Goal: Task Accomplishment & Management: Use online tool/utility

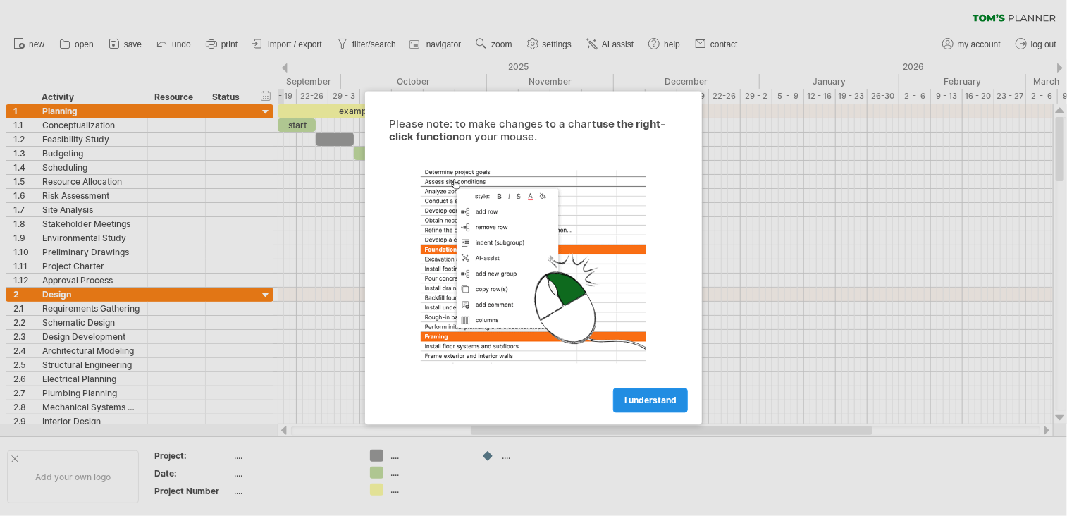
click at [659, 397] on span "I understand" at bounding box center [650, 400] width 52 height 11
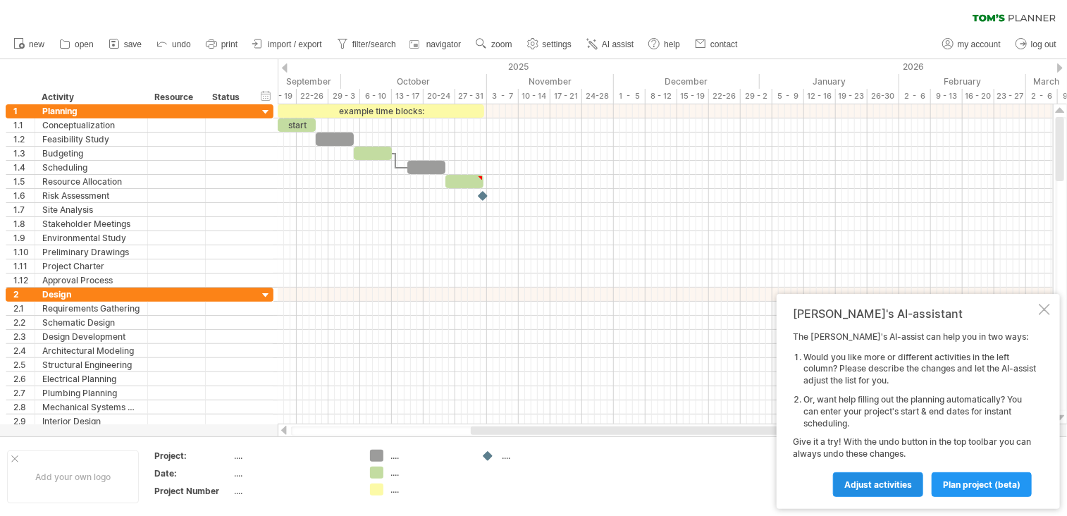
click at [876, 480] on span "Adjust activities" at bounding box center [878, 484] width 68 height 11
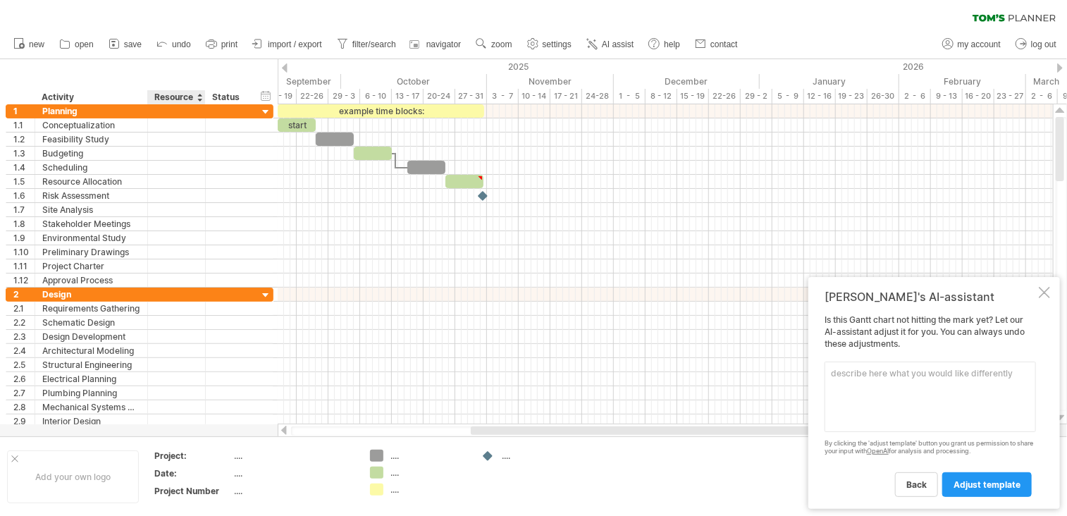
click at [175, 97] on div "Resource" at bounding box center [175, 97] width 43 height 14
click at [198, 96] on div at bounding box center [200, 97] width 6 height 14
click at [197, 96] on div at bounding box center [200, 97] width 6 height 14
click at [189, 66] on div "hide start/end/duration show start/end/duration ******** Activity ******** Reso…" at bounding box center [139, 81] width 278 height 45
click at [242, 98] on div at bounding box center [245, 97] width 6 height 14
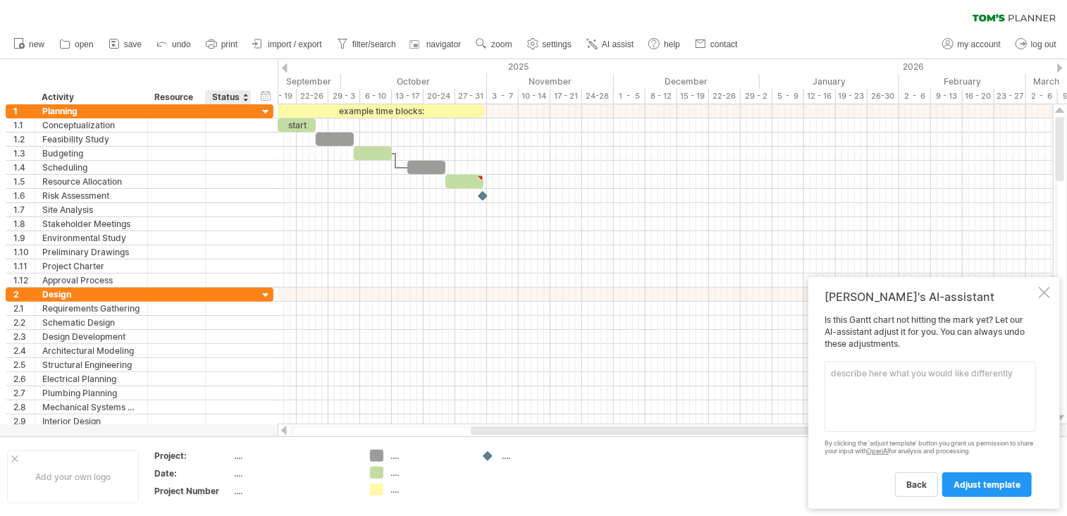
click at [211, 74] on div "hide start/end/duration show start/end/duration ******** Activity ******** Reso…" at bounding box center [139, 81] width 278 height 45
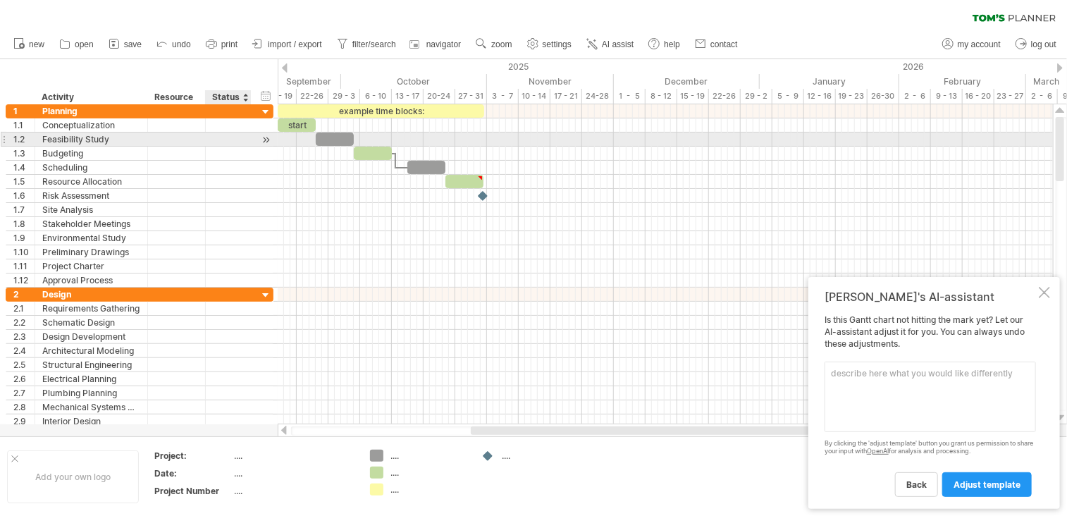
click at [261, 139] on div at bounding box center [265, 139] width 13 height 15
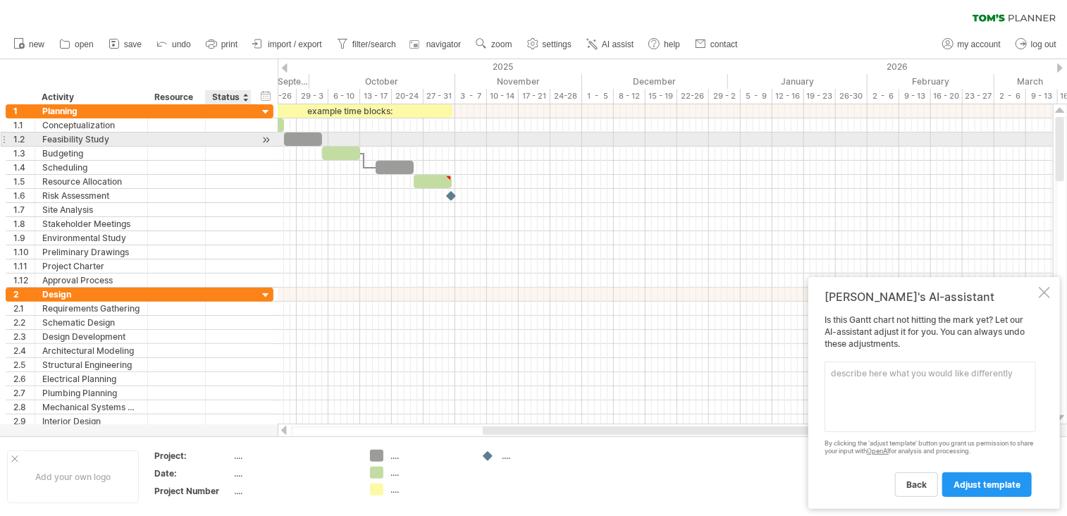
click at [262, 139] on div at bounding box center [265, 139] width 13 height 15
click at [266, 138] on div at bounding box center [265, 139] width 13 height 15
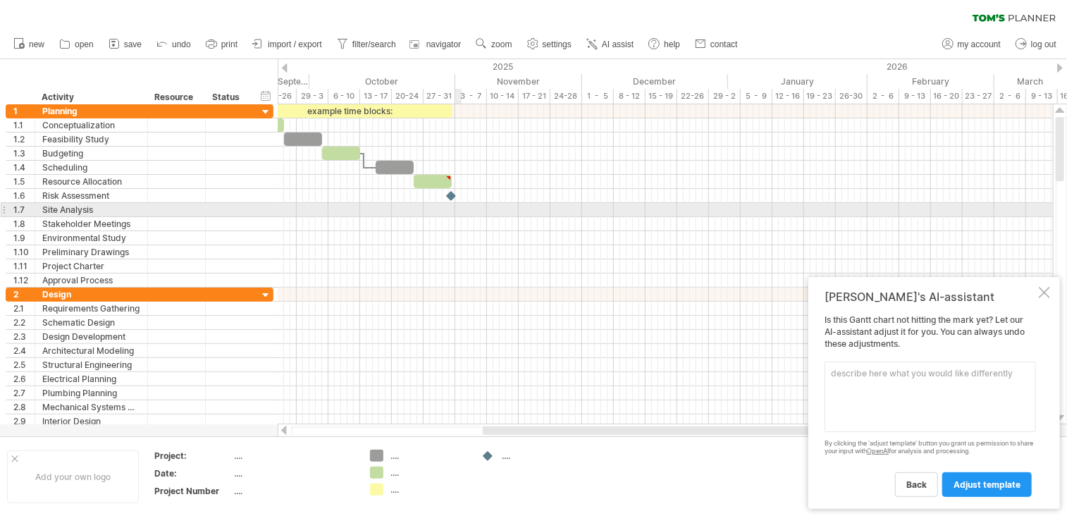
click at [458, 212] on div at bounding box center [665, 210] width 775 height 14
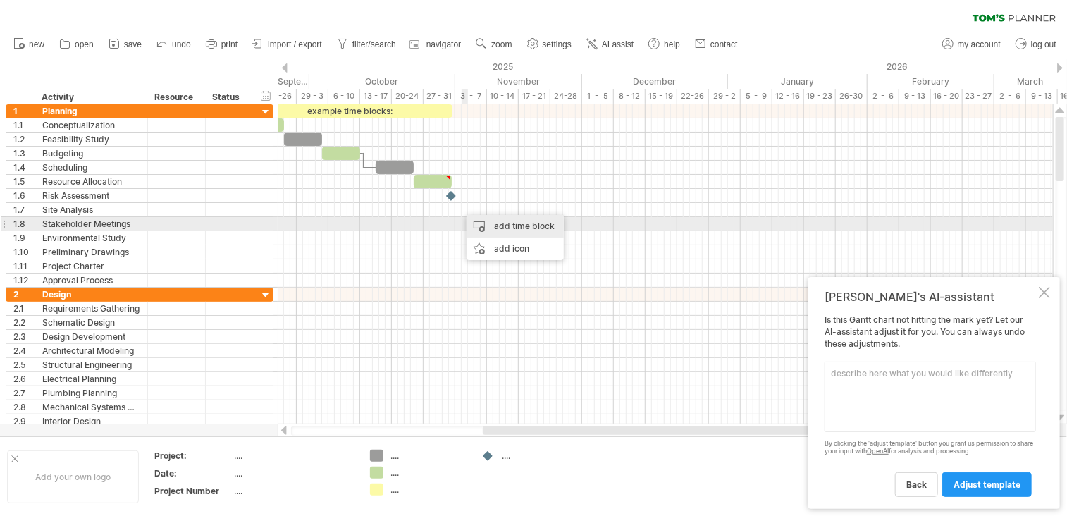
click at [496, 226] on div "add time block" at bounding box center [514, 226] width 97 height 23
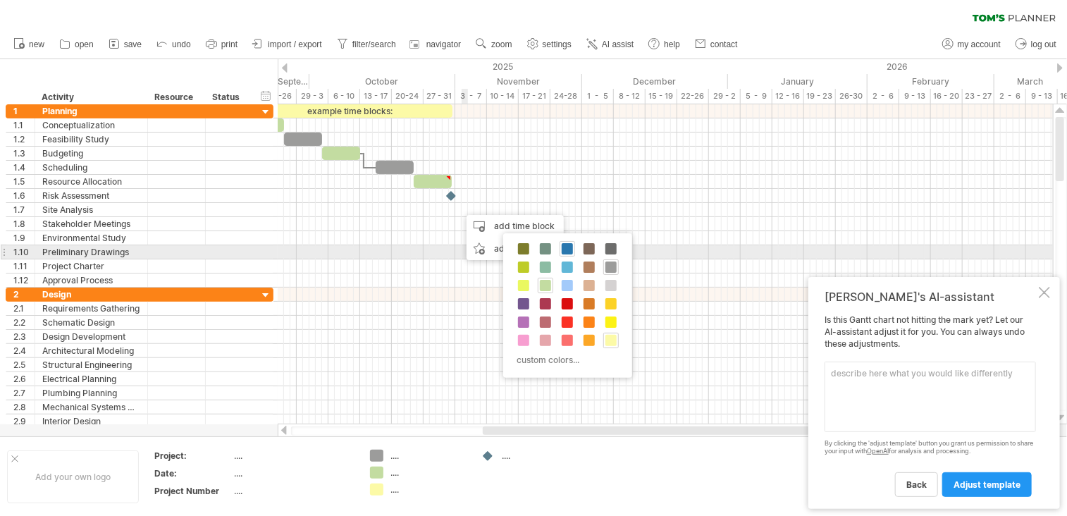
click at [566, 249] on span at bounding box center [566, 248] width 11 height 11
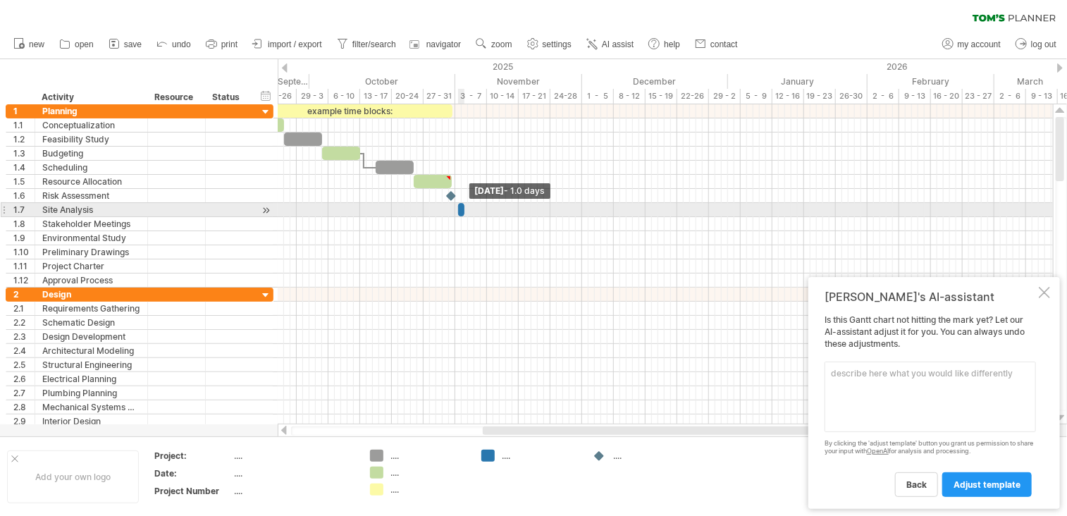
click at [464, 209] on span at bounding box center [464, 209] width 6 height 13
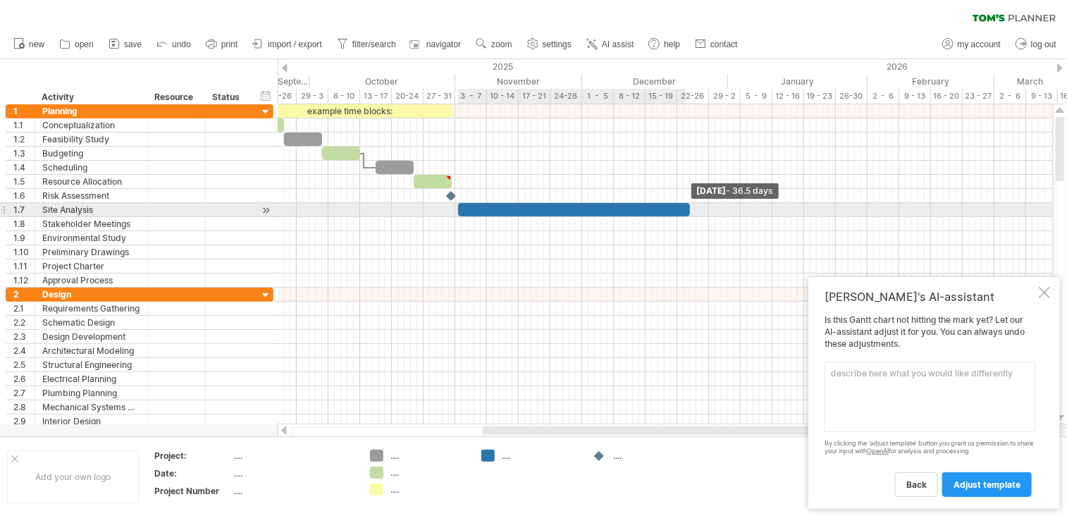
drag, startPoint x: 464, startPoint y: 209, endPoint x: 688, endPoint y: 211, distance: 224.0
click at [688, 211] on span at bounding box center [690, 209] width 6 height 13
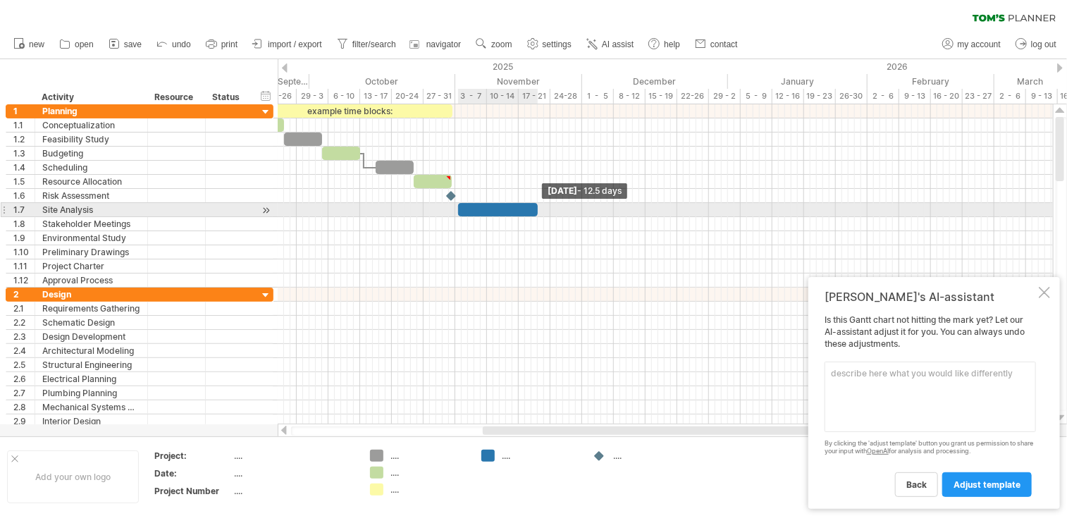
drag, startPoint x: 688, startPoint y: 206, endPoint x: 535, endPoint y: 206, distance: 153.6
click at [535, 206] on span at bounding box center [538, 209] width 6 height 13
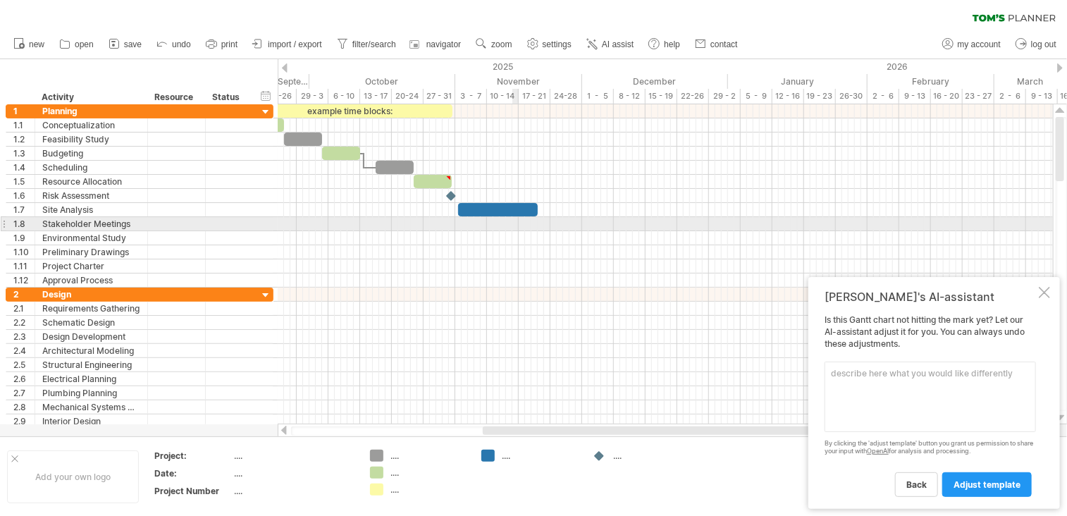
click at [515, 231] on div at bounding box center [665, 238] width 775 height 14
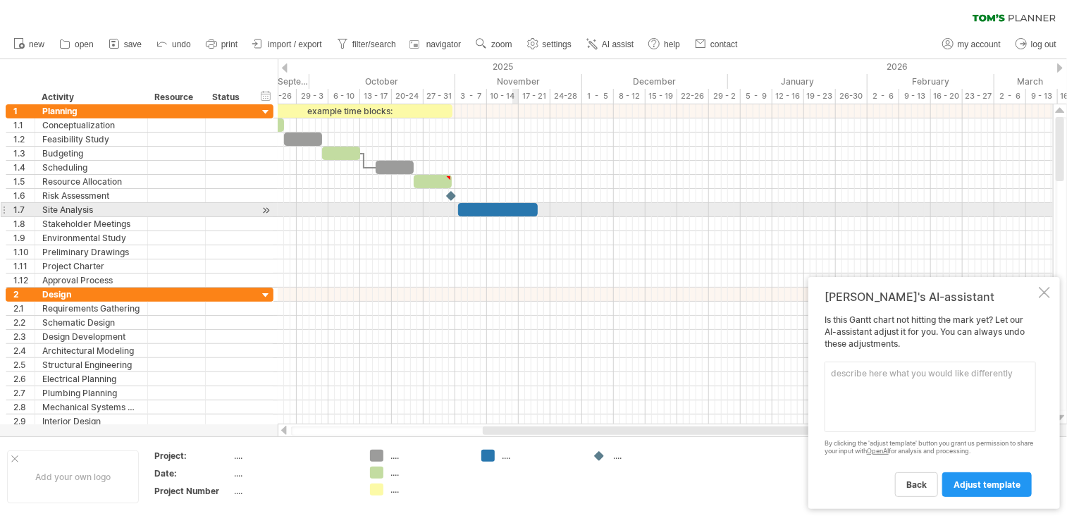
click at [514, 217] on div at bounding box center [665, 224] width 775 height 14
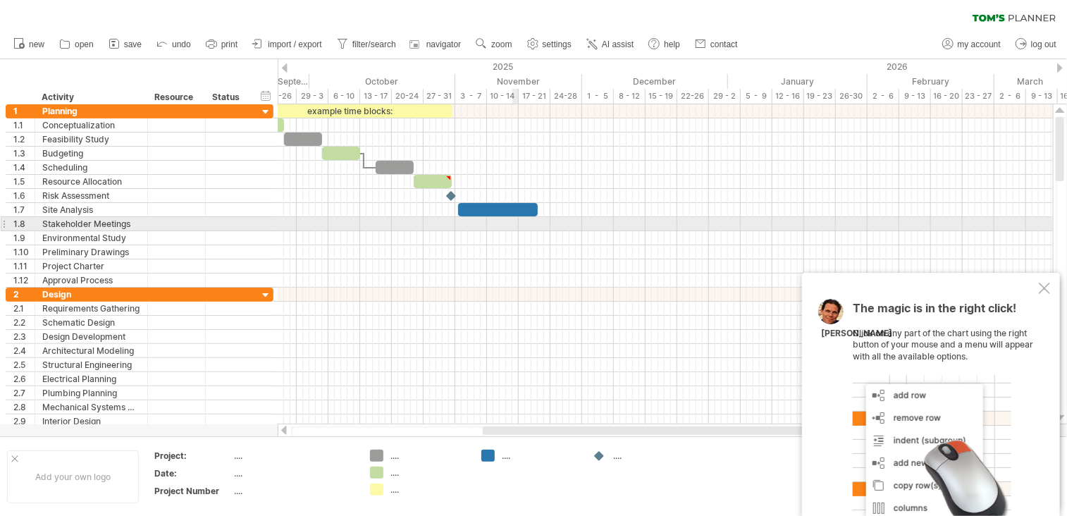
click at [516, 222] on div at bounding box center [665, 224] width 775 height 14
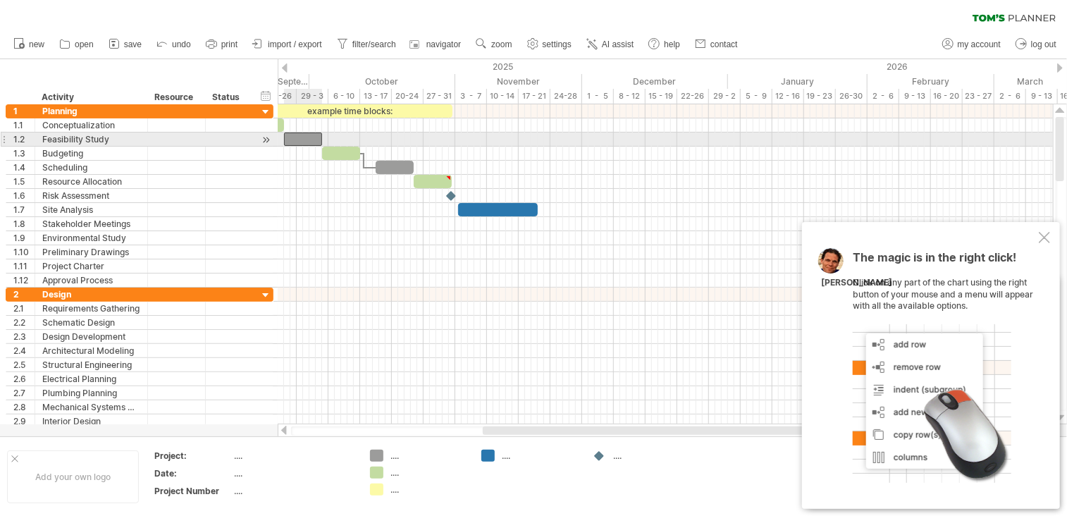
click at [297, 139] on div at bounding box center [303, 138] width 38 height 13
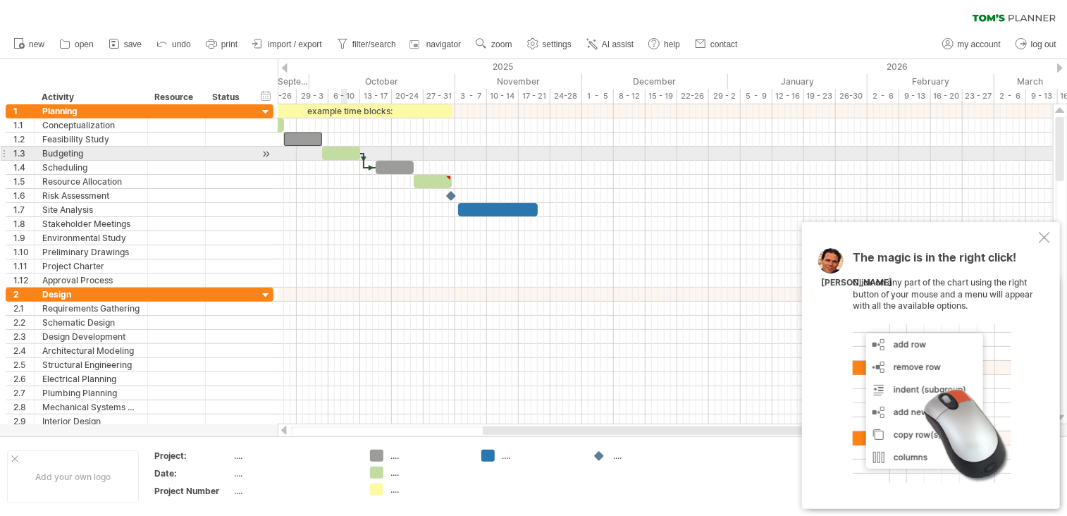
click at [343, 151] on div at bounding box center [341, 153] width 38 height 13
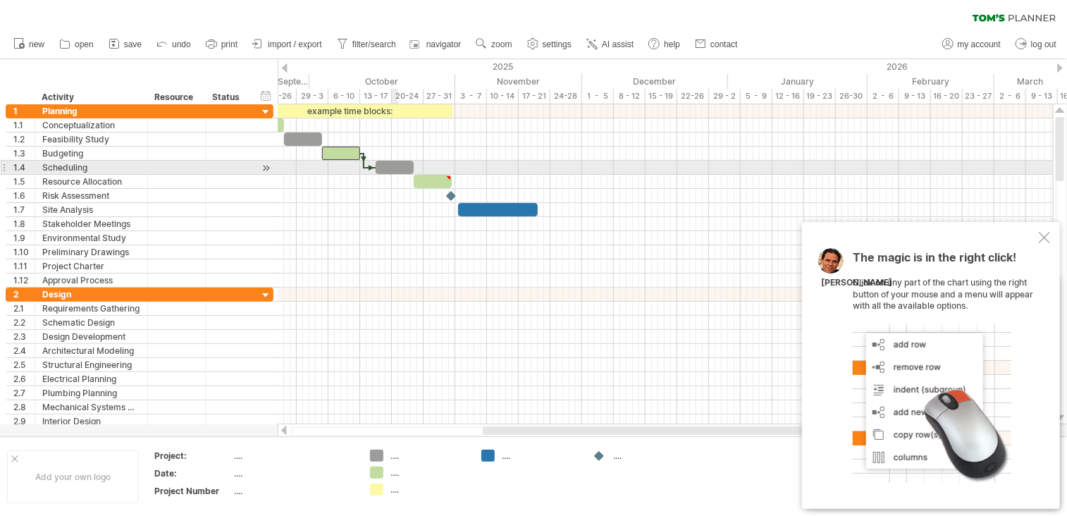
click at [398, 168] on div at bounding box center [395, 167] width 38 height 13
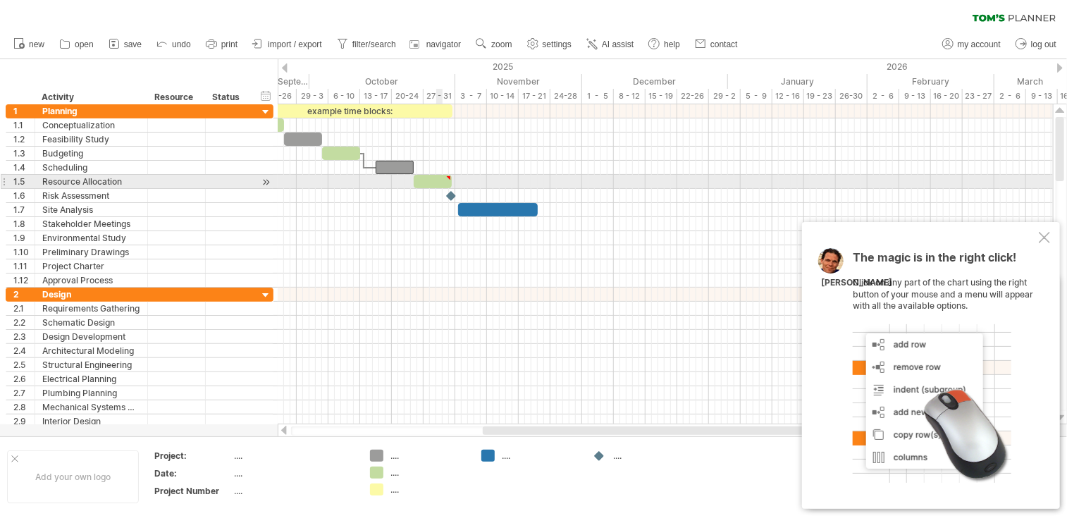
click at [438, 182] on div at bounding box center [433, 181] width 38 height 13
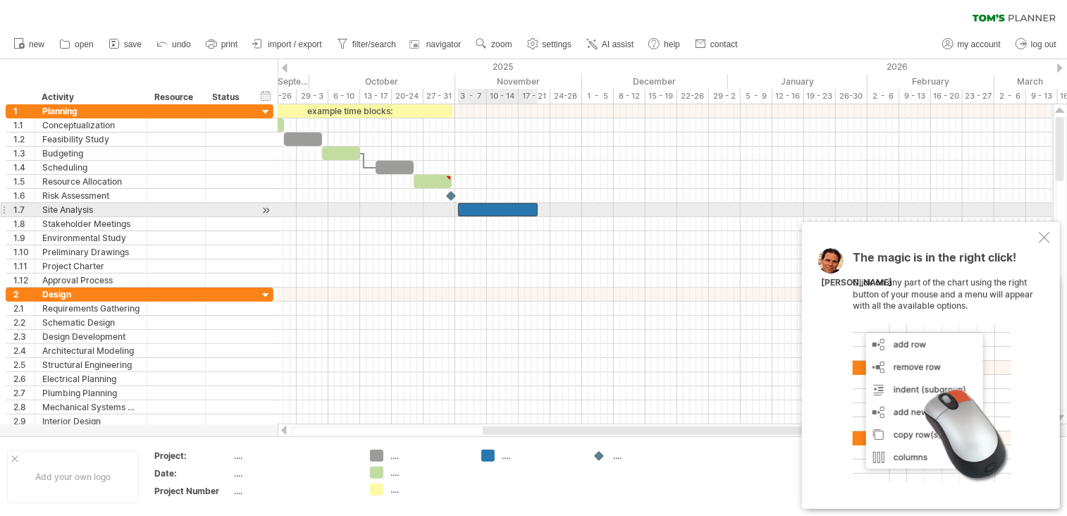
click at [487, 211] on div at bounding box center [498, 209] width 80 height 13
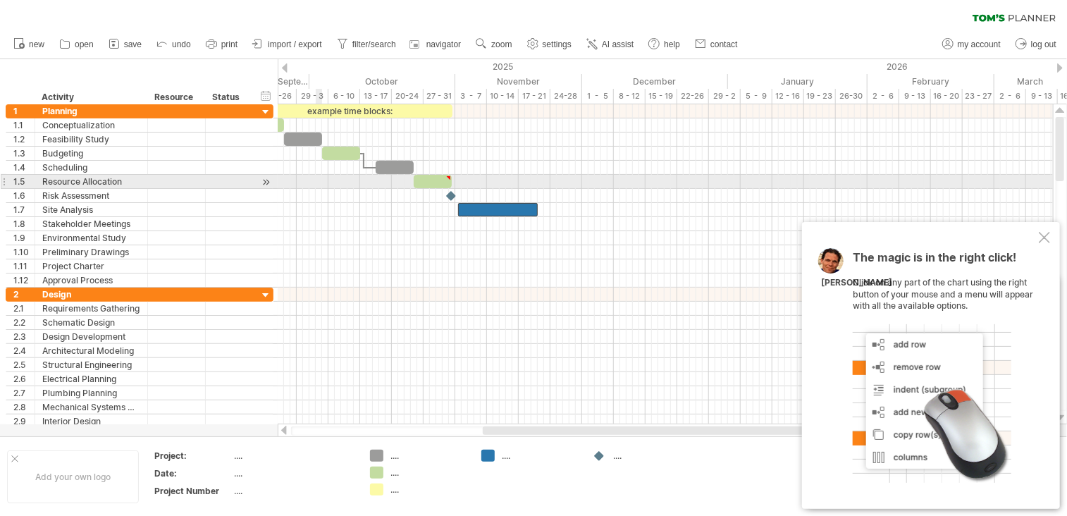
click at [316, 184] on div at bounding box center [665, 182] width 775 height 14
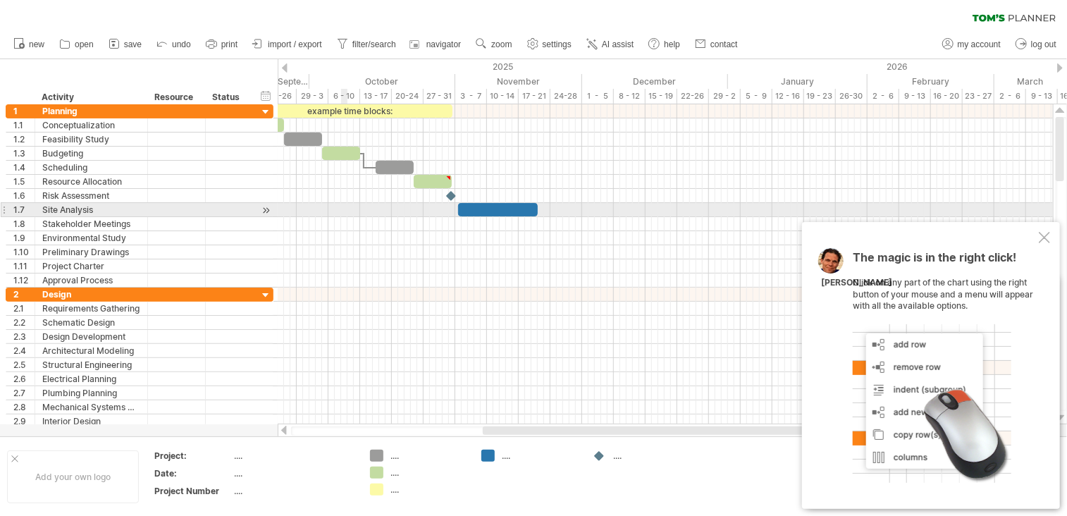
click at [344, 212] on div at bounding box center [665, 210] width 775 height 14
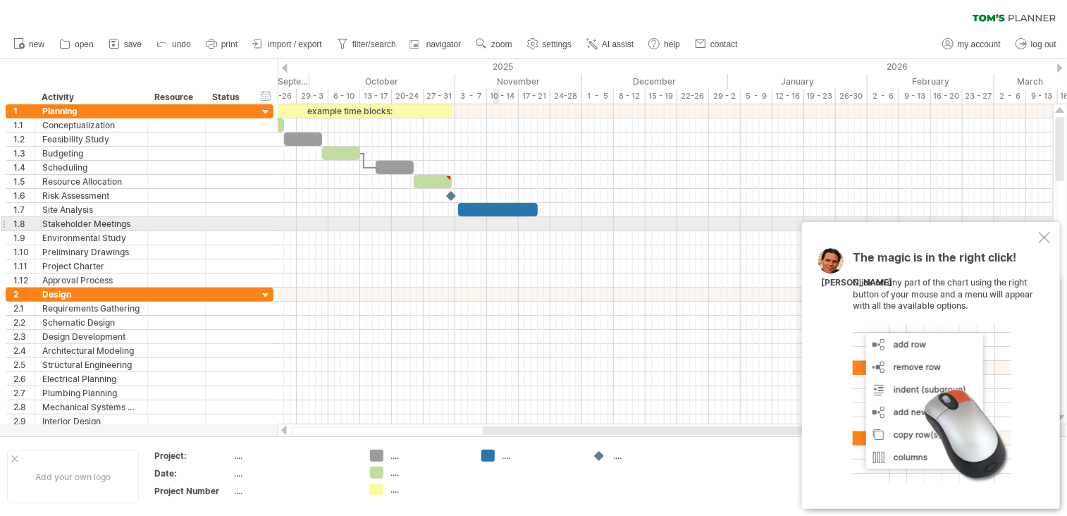
drag, startPoint x: 361, startPoint y: 221, endPoint x: 496, endPoint y: 221, distance: 135.3
click at [496, 221] on div at bounding box center [665, 224] width 775 height 14
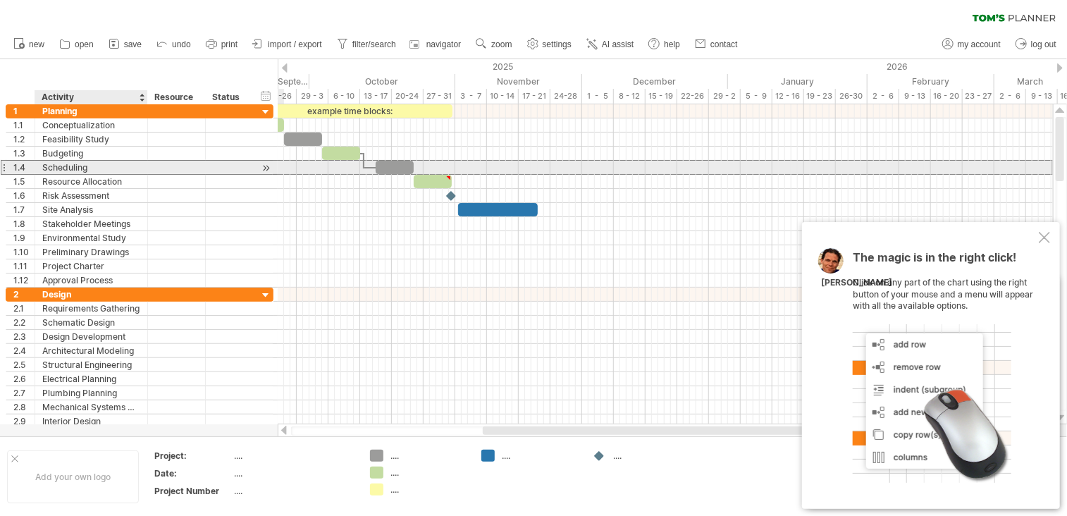
click at [85, 164] on div "Scheduling" at bounding box center [91, 167] width 98 height 13
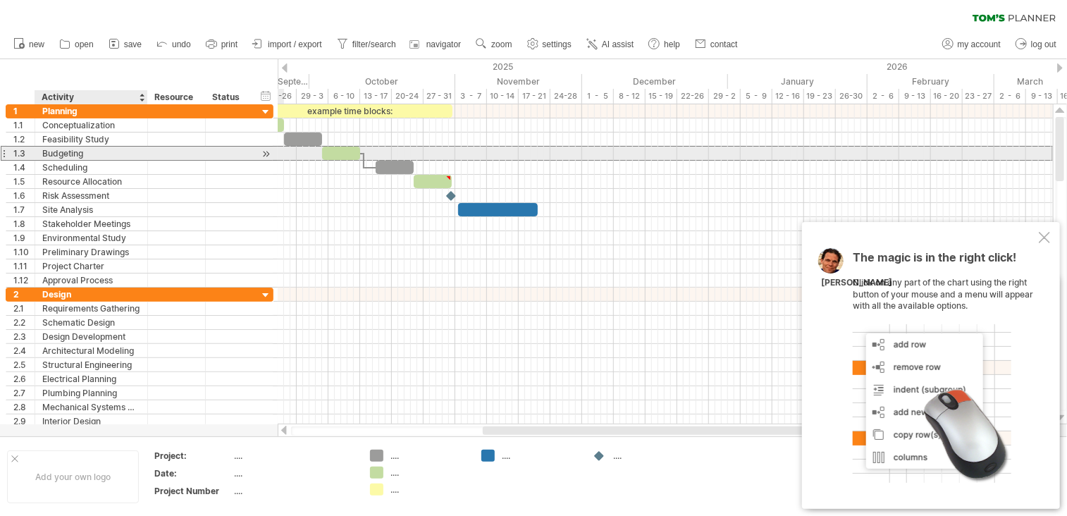
click at [66, 150] on div "Budgeting" at bounding box center [91, 153] width 98 height 13
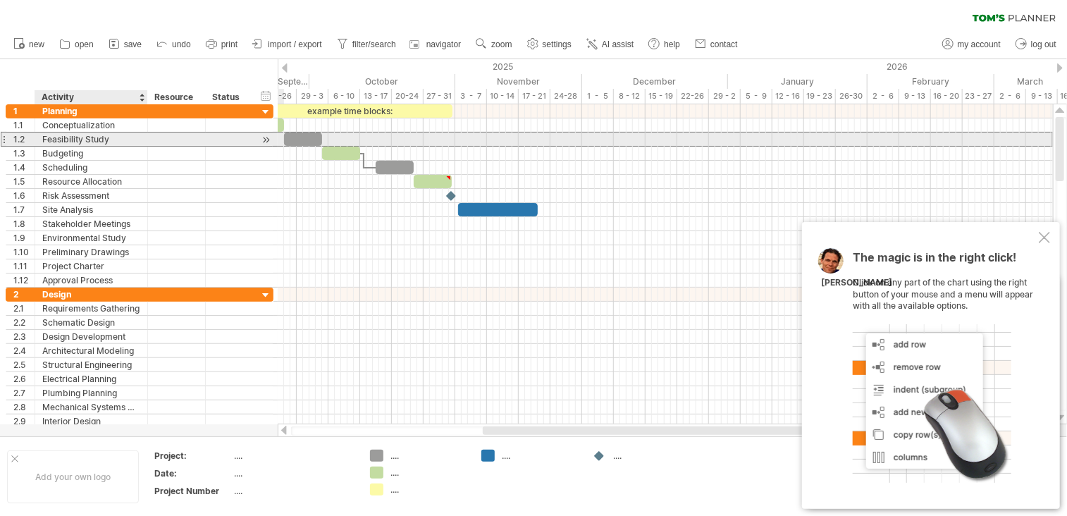
click at [70, 138] on div "Feasibility Study" at bounding box center [91, 138] width 98 height 13
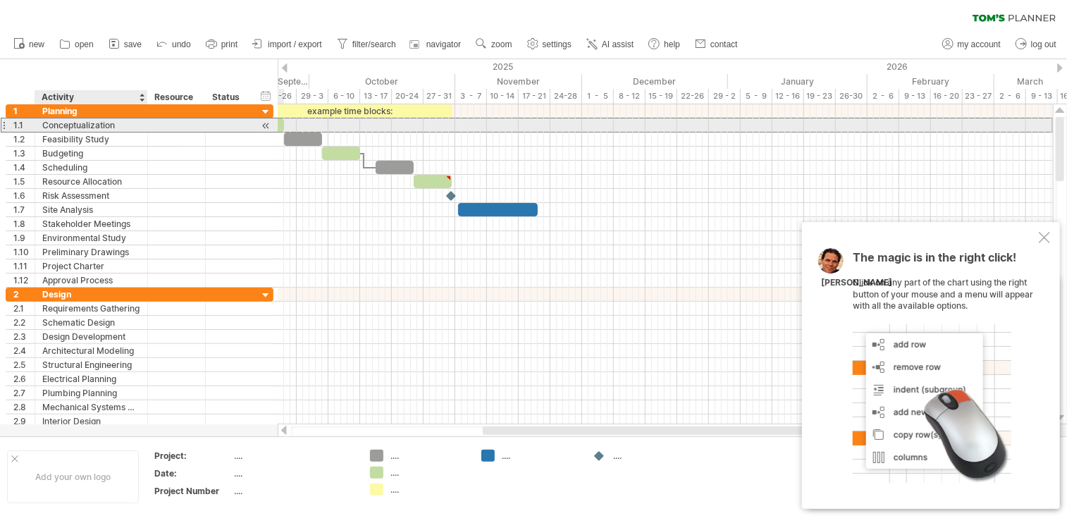
click at [72, 121] on div "Conceptualization" at bounding box center [91, 124] width 98 height 13
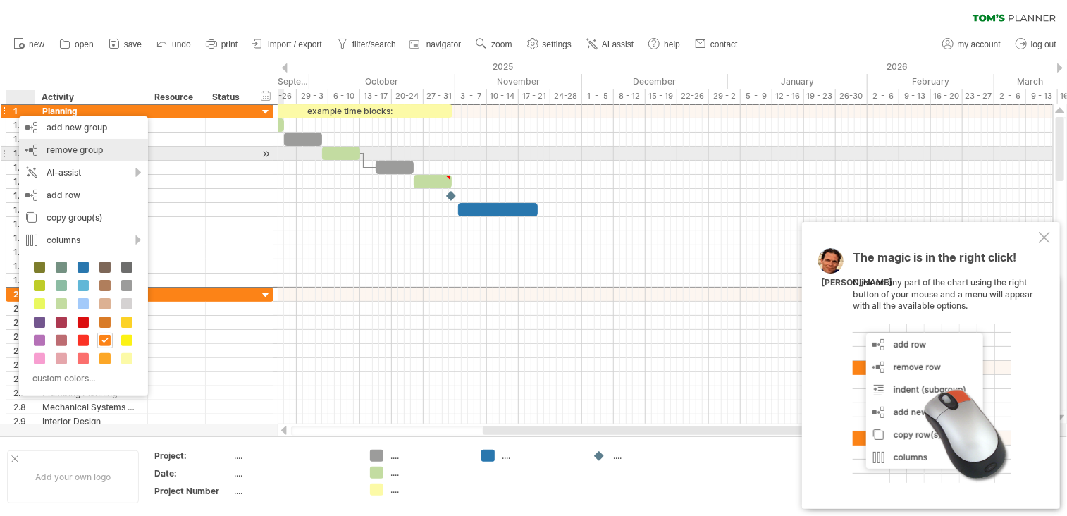
click at [82, 148] on span "remove group" at bounding box center [74, 149] width 56 height 11
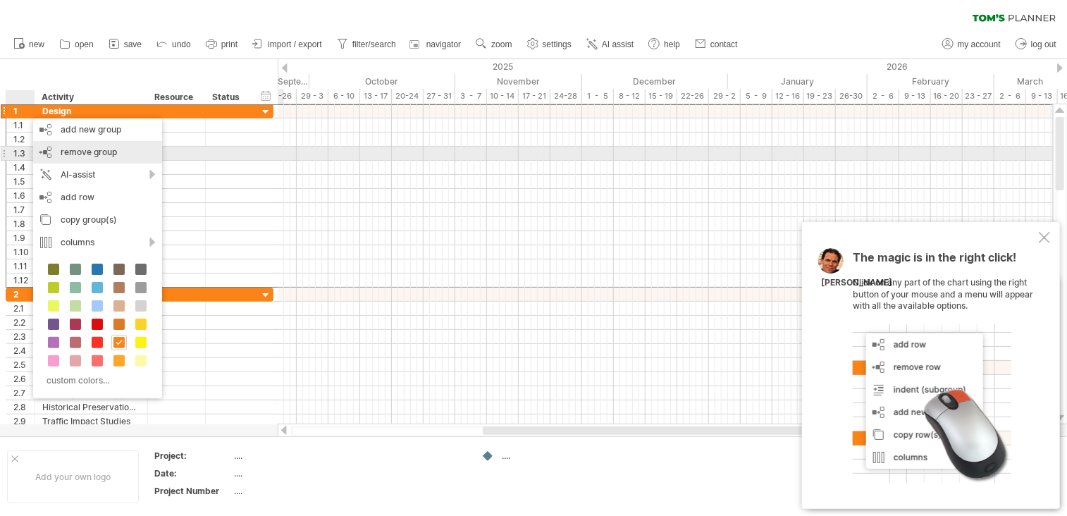
click at [85, 148] on span "remove group" at bounding box center [89, 152] width 56 height 11
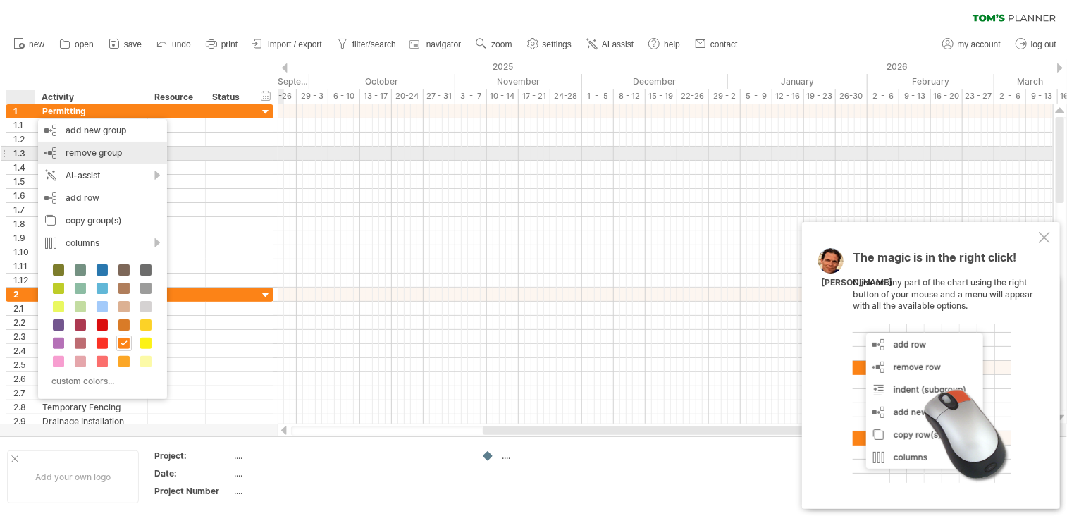
click at [91, 151] on span "remove group" at bounding box center [94, 152] width 56 height 11
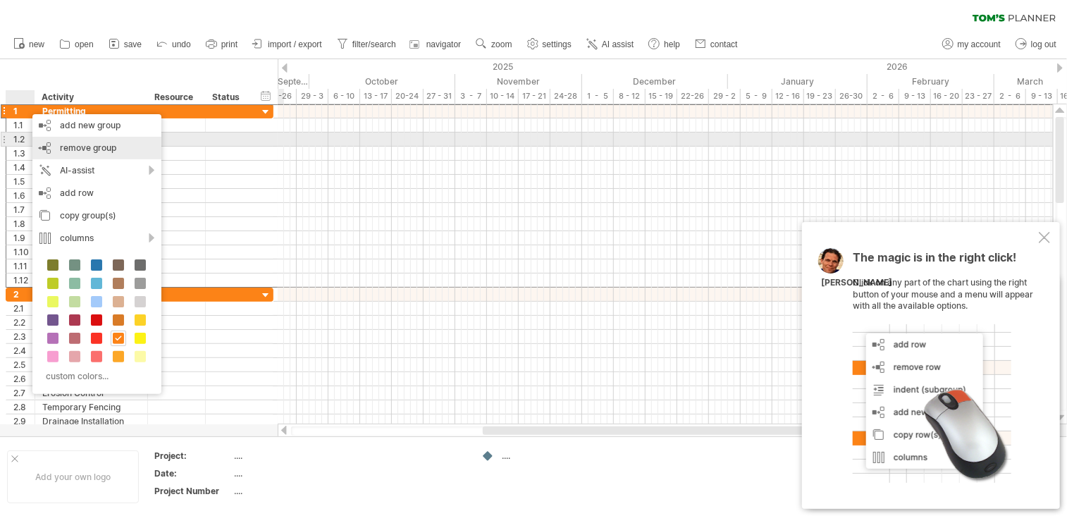
click at [87, 144] on span "remove group" at bounding box center [88, 147] width 56 height 11
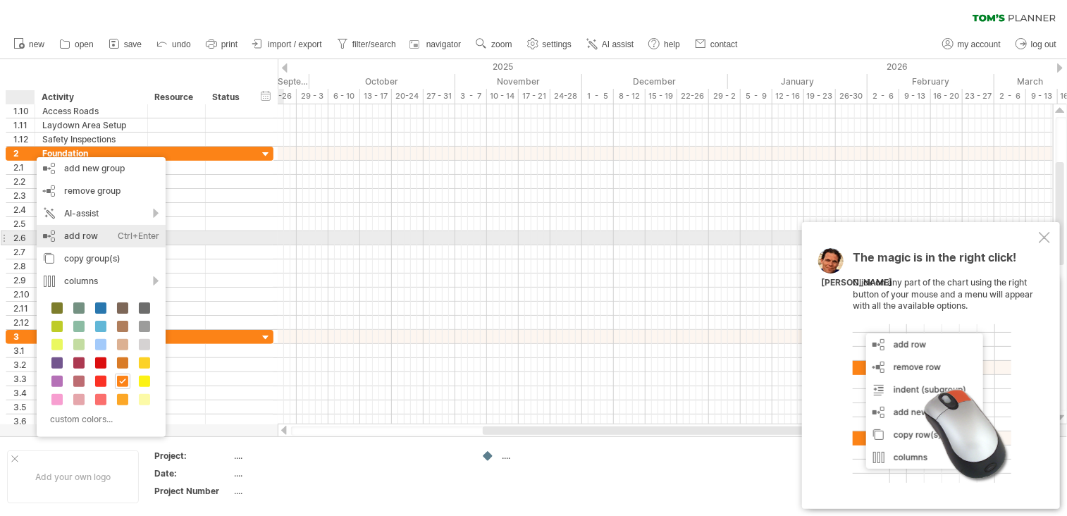
click at [85, 235] on div "add row Ctrl+Enter Cmd+Enter" at bounding box center [101, 236] width 129 height 23
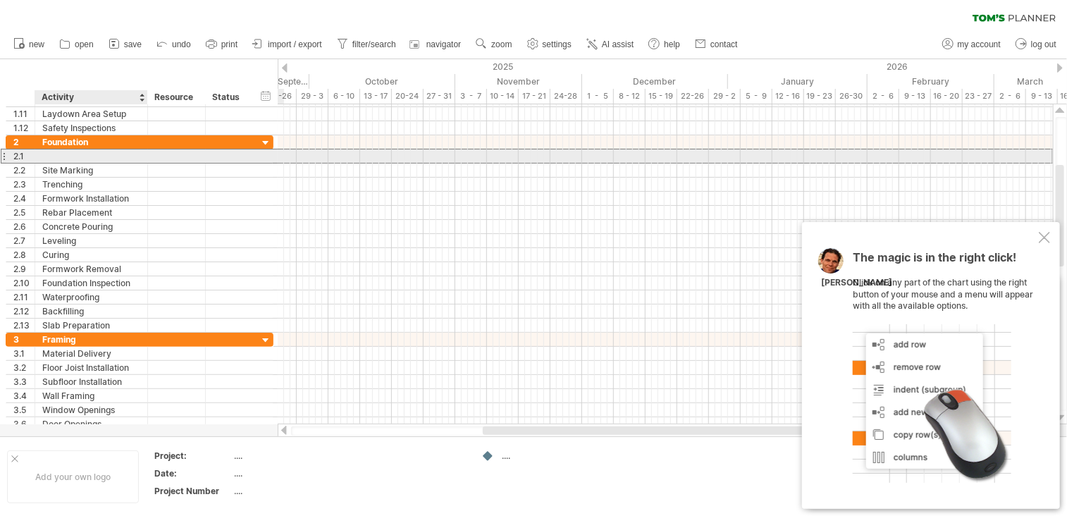
click at [49, 156] on div at bounding box center [91, 155] width 98 height 13
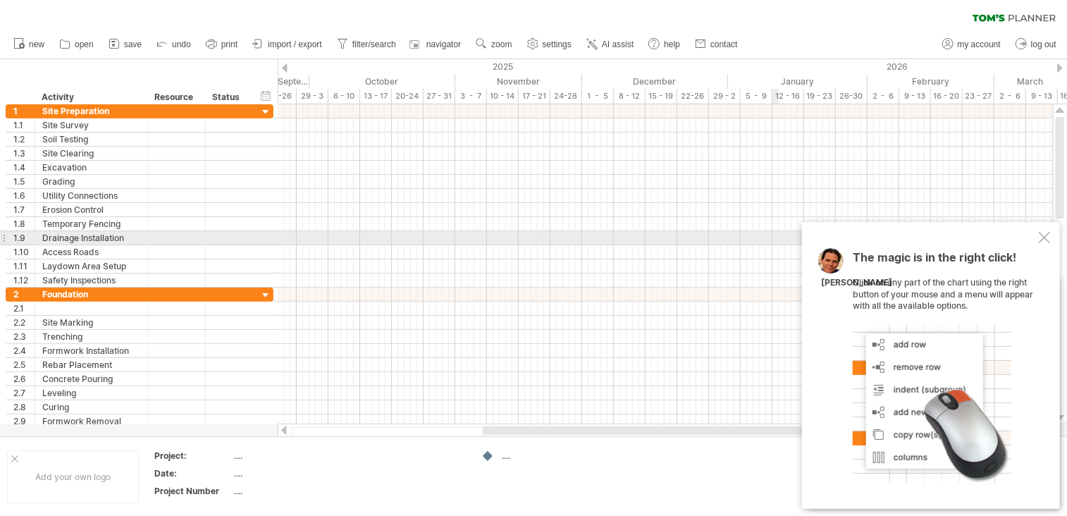
click at [1045, 236] on div at bounding box center [1043, 237] width 11 height 11
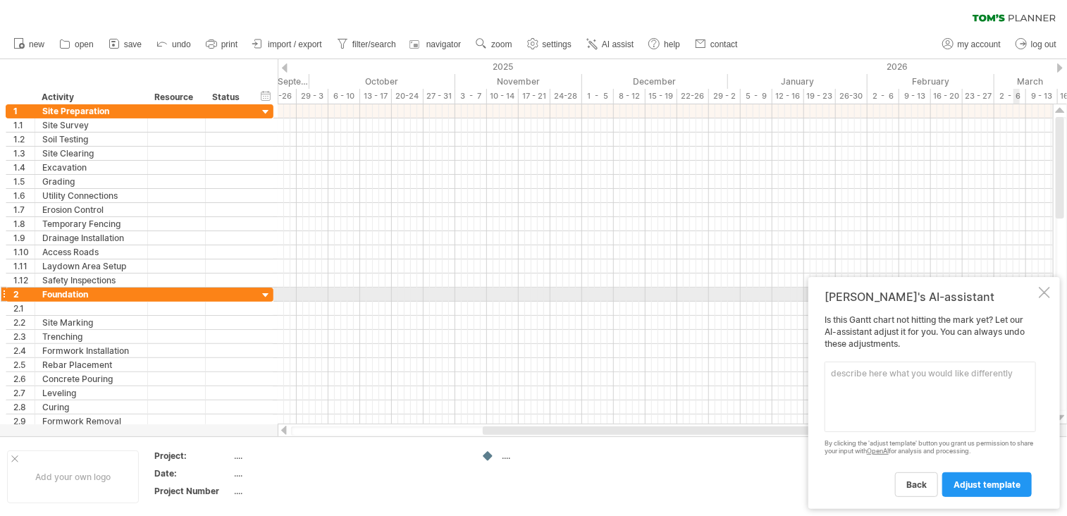
click at [1048, 293] on div at bounding box center [1043, 292] width 11 height 11
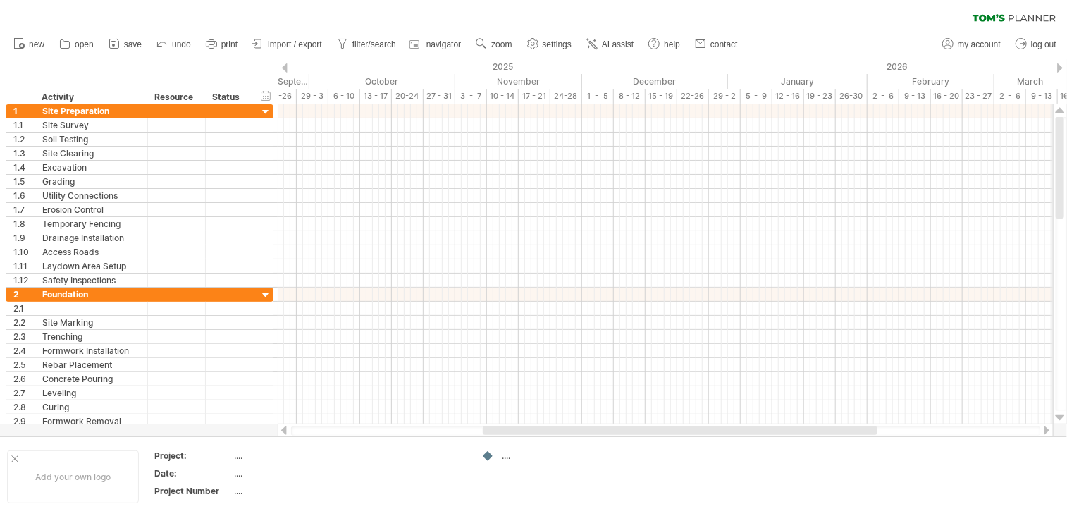
click at [1057, 67] on div at bounding box center [1060, 67] width 6 height 9
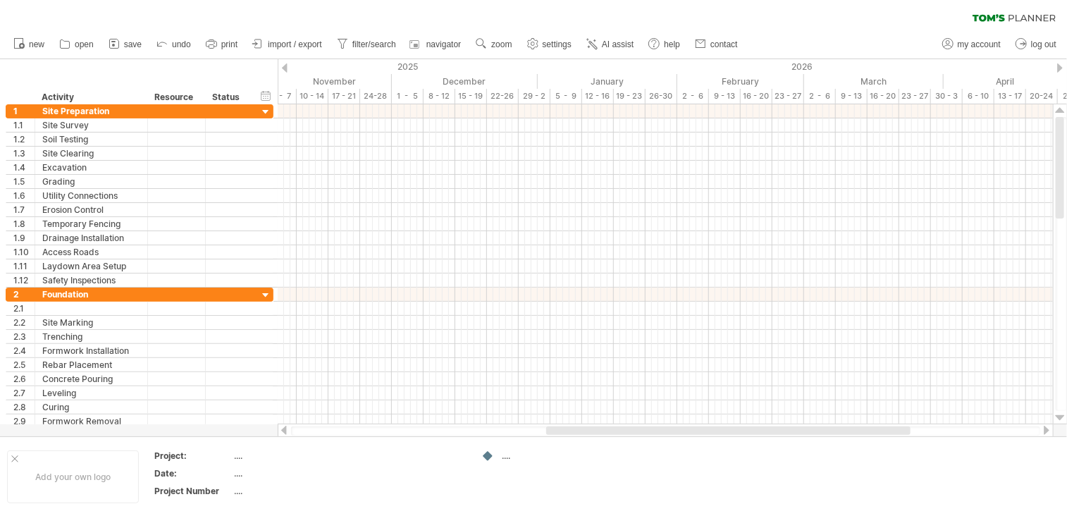
click at [1057, 67] on div at bounding box center [1060, 67] width 6 height 9
click at [285, 67] on div at bounding box center [285, 67] width 6 height 9
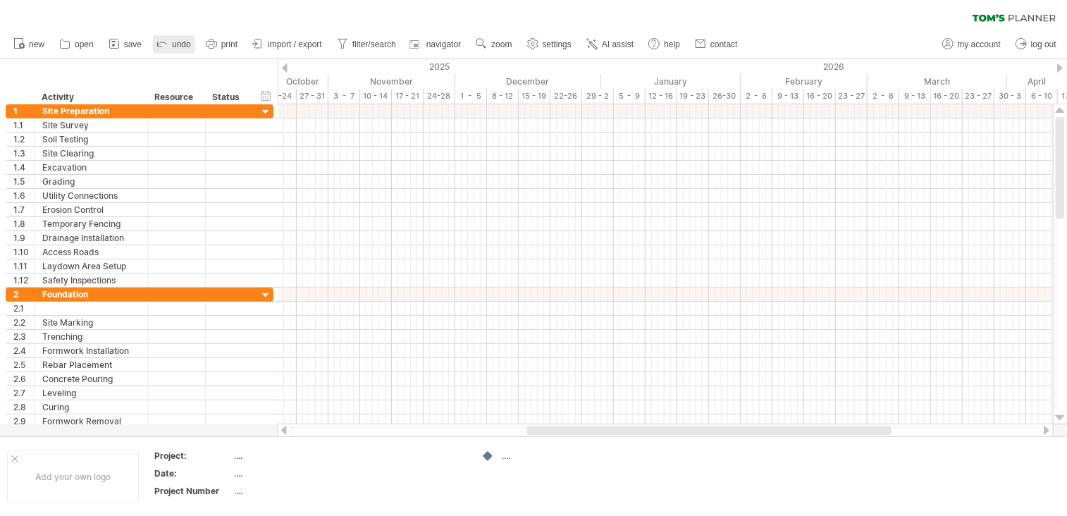
click at [187, 44] on span "undo" at bounding box center [181, 44] width 19 height 10
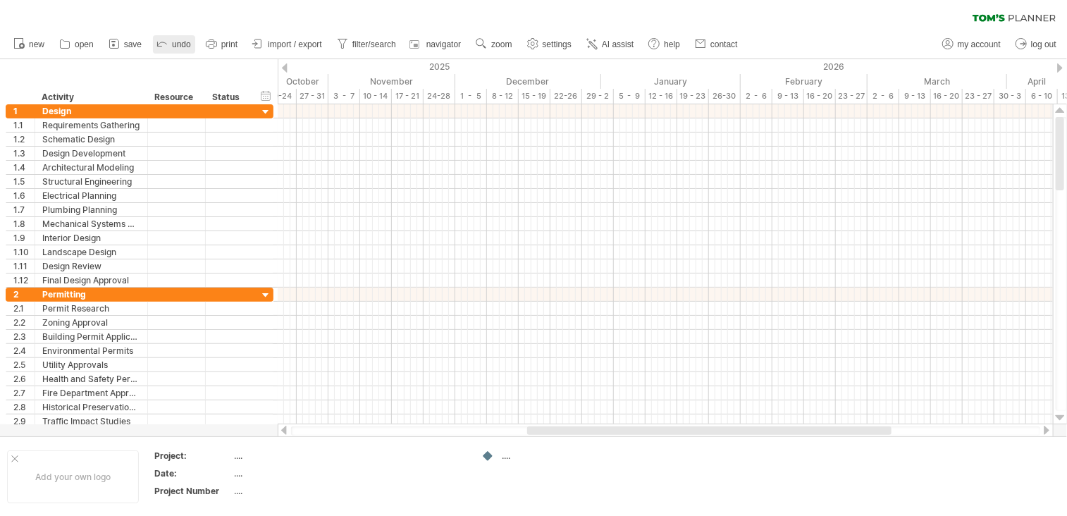
click at [187, 42] on span "undo" at bounding box center [181, 44] width 19 height 10
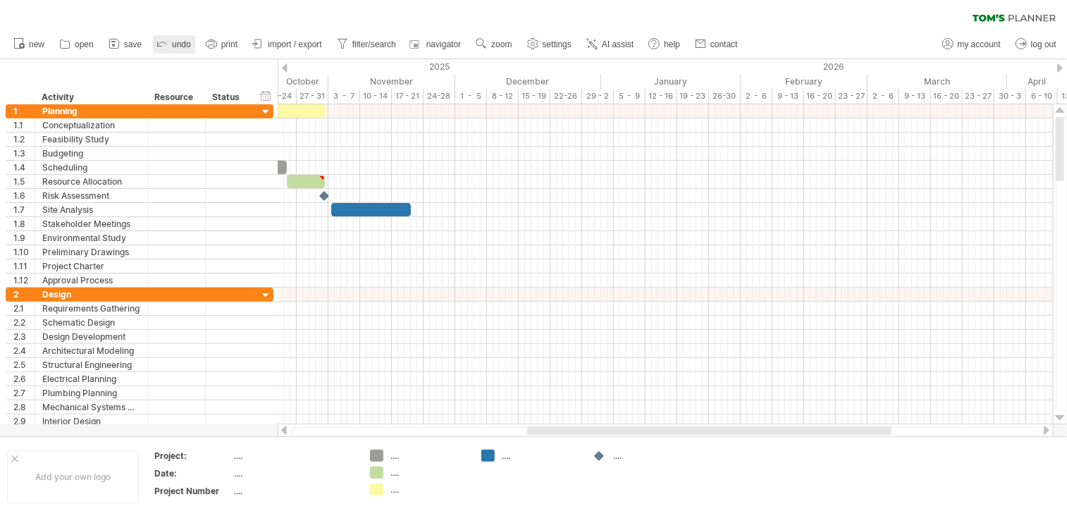
click at [187, 42] on span "undo" at bounding box center [181, 44] width 19 height 10
